Goal: Check status: Check status

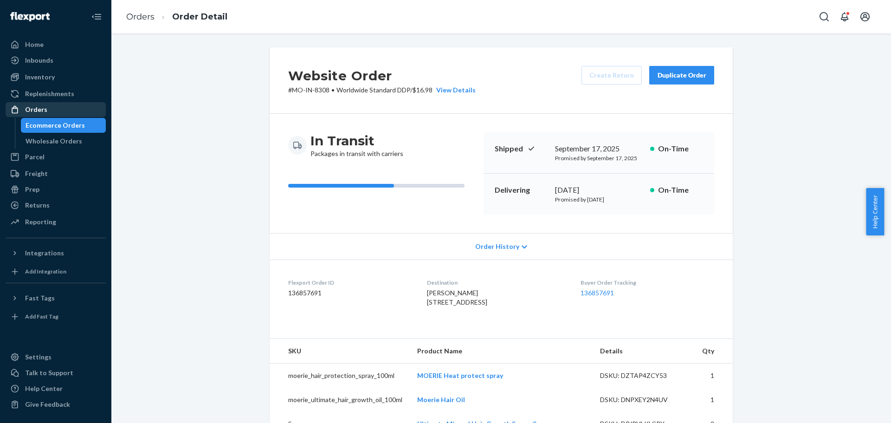
scroll to position [462, 0]
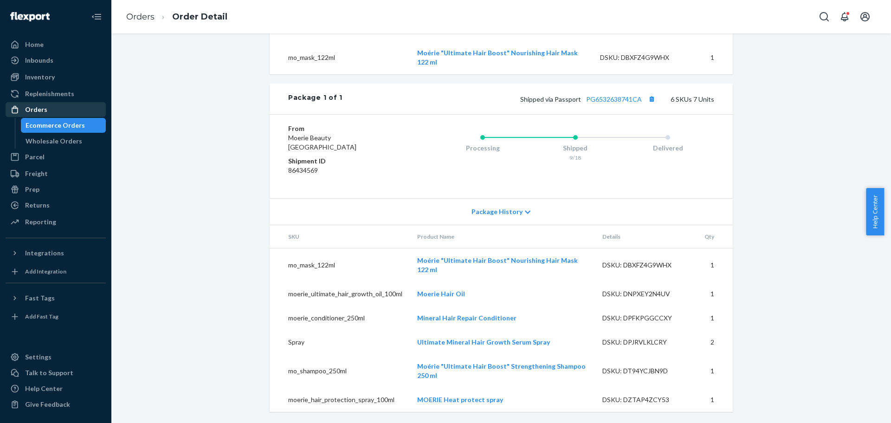
click at [60, 109] on div "Orders" at bounding box center [55, 109] width 98 height 13
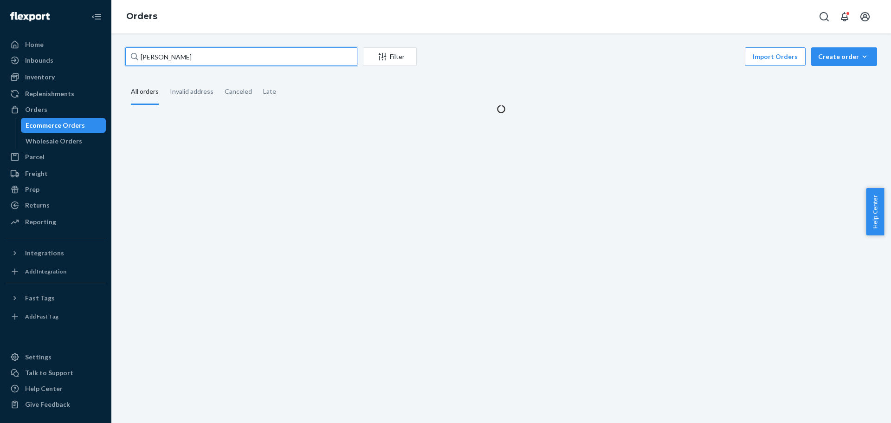
click at [159, 60] on input "[PERSON_NAME]" at bounding box center [241, 56] width 232 height 19
paste input "3168325"
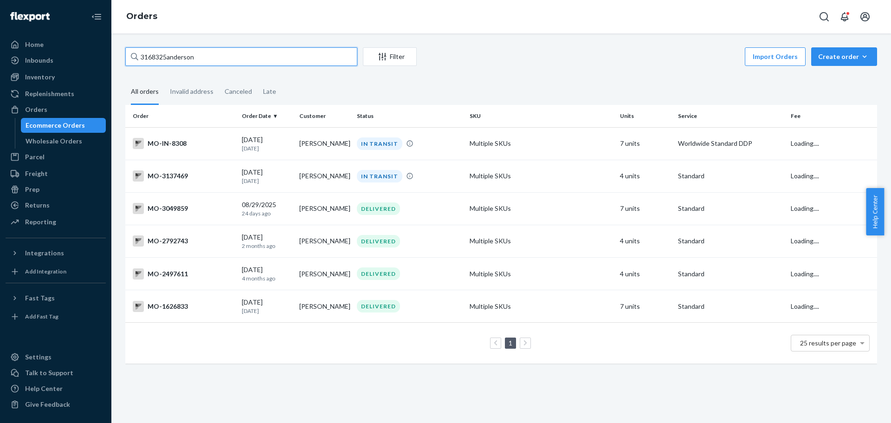
click at [182, 59] on input "3168325anderson" at bounding box center [241, 56] width 232 height 19
paste input "text"
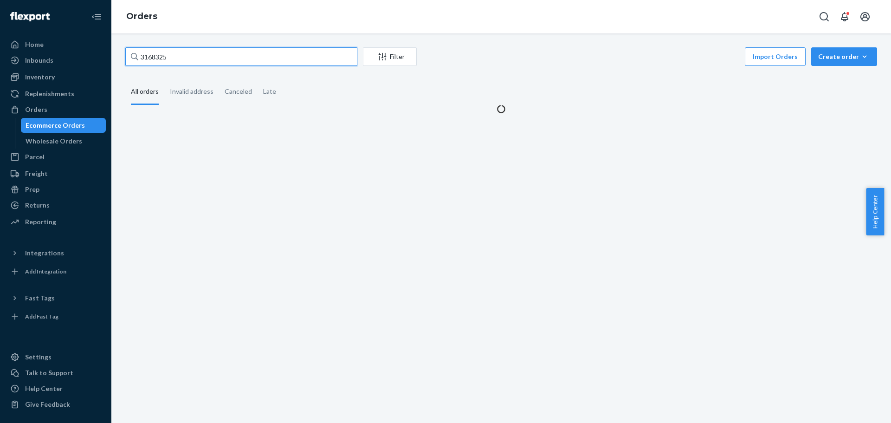
drag, startPoint x: 140, startPoint y: 58, endPoint x: 142, endPoint y: 69, distance: 11.9
click at [140, 58] on input "3168325" at bounding box center [241, 56] width 232 height 19
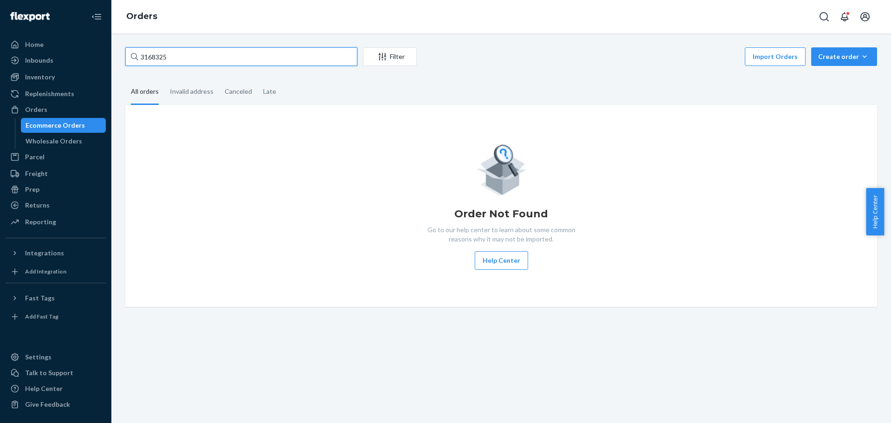
click at [157, 54] on input "3168325" at bounding box center [241, 56] width 232 height 19
paste input "43"
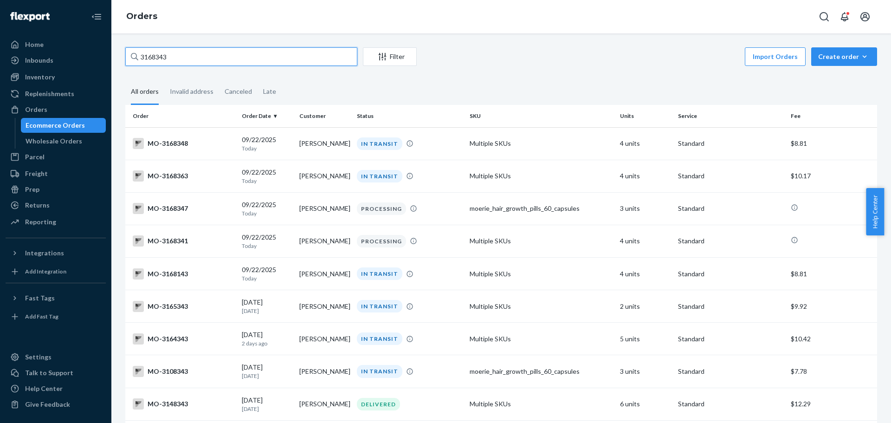
click at [188, 57] on input "3168343" at bounding box center [241, 56] width 232 height 19
click at [164, 57] on input "3168343" at bounding box center [241, 56] width 232 height 19
paste input "5"
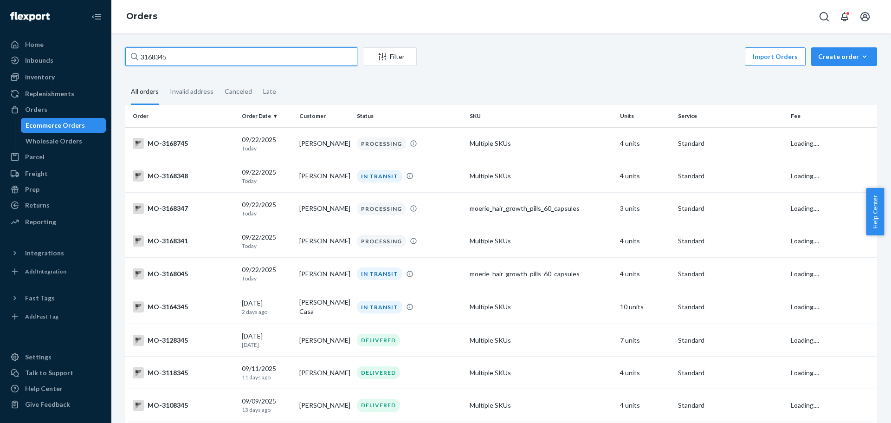
click at [142, 57] on input "3168345" at bounding box center [241, 56] width 232 height 19
click at [186, 56] on input "3168345" at bounding box center [241, 56] width 232 height 19
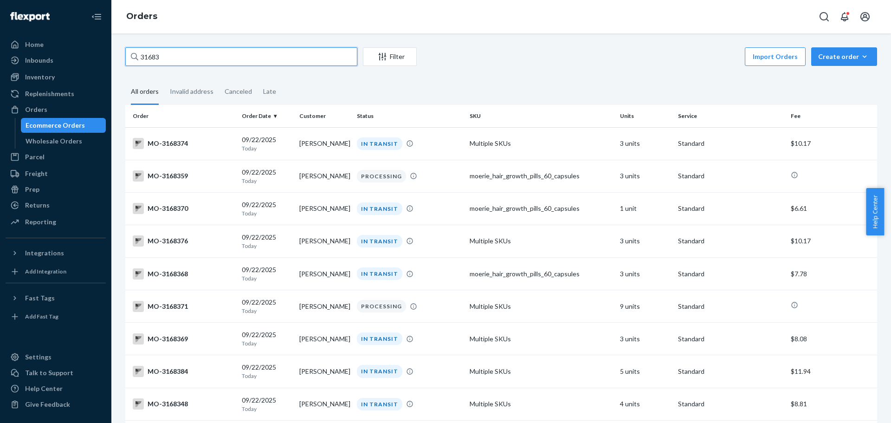
click at [186, 56] on input "31683" at bounding box center [241, 56] width 232 height 19
paste input "45"
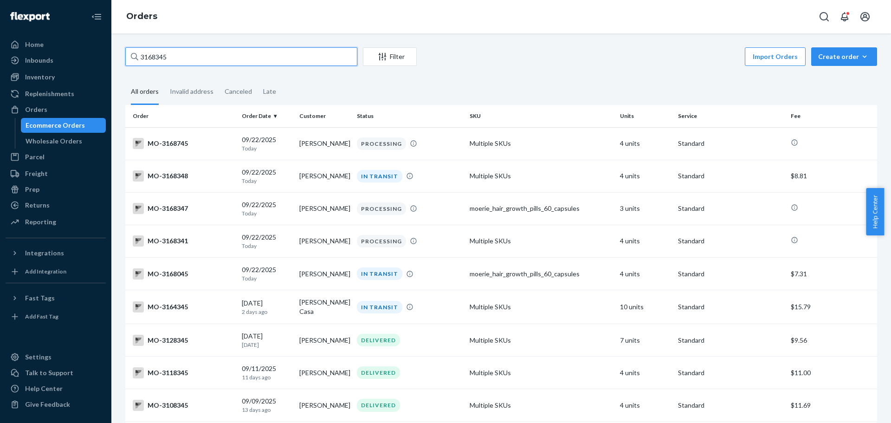
type input "3168345"
